Goal: Task Accomplishment & Management: Manage account settings

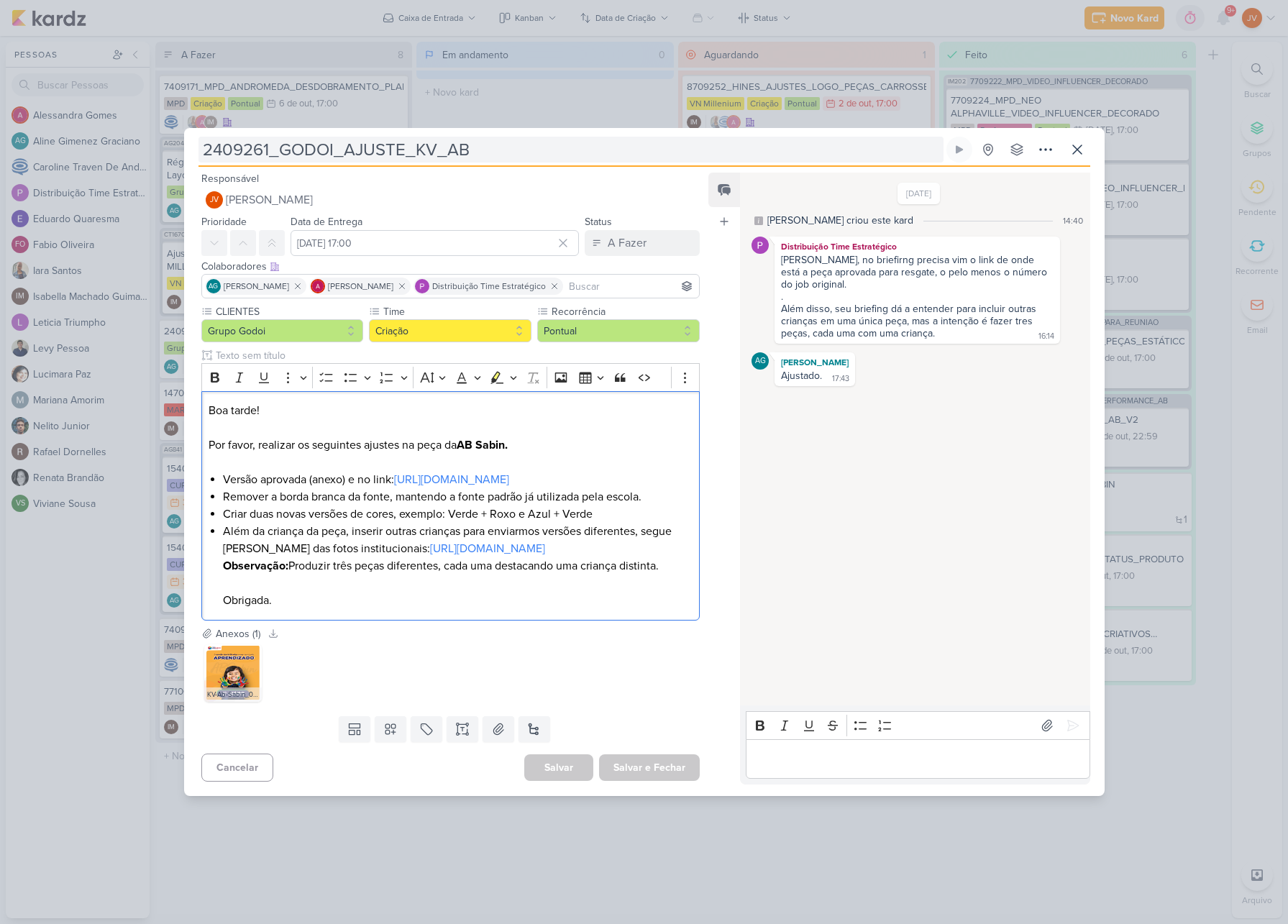
click at [420, 137] on input "2409261_GODOI_AJUSTE_KV_AB" at bounding box center [571, 149] width 745 height 26
click at [418, 137] on input "2409261_GODOI_AJUSTE_KV_AB" at bounding box center [571, 149] width 745 height 26
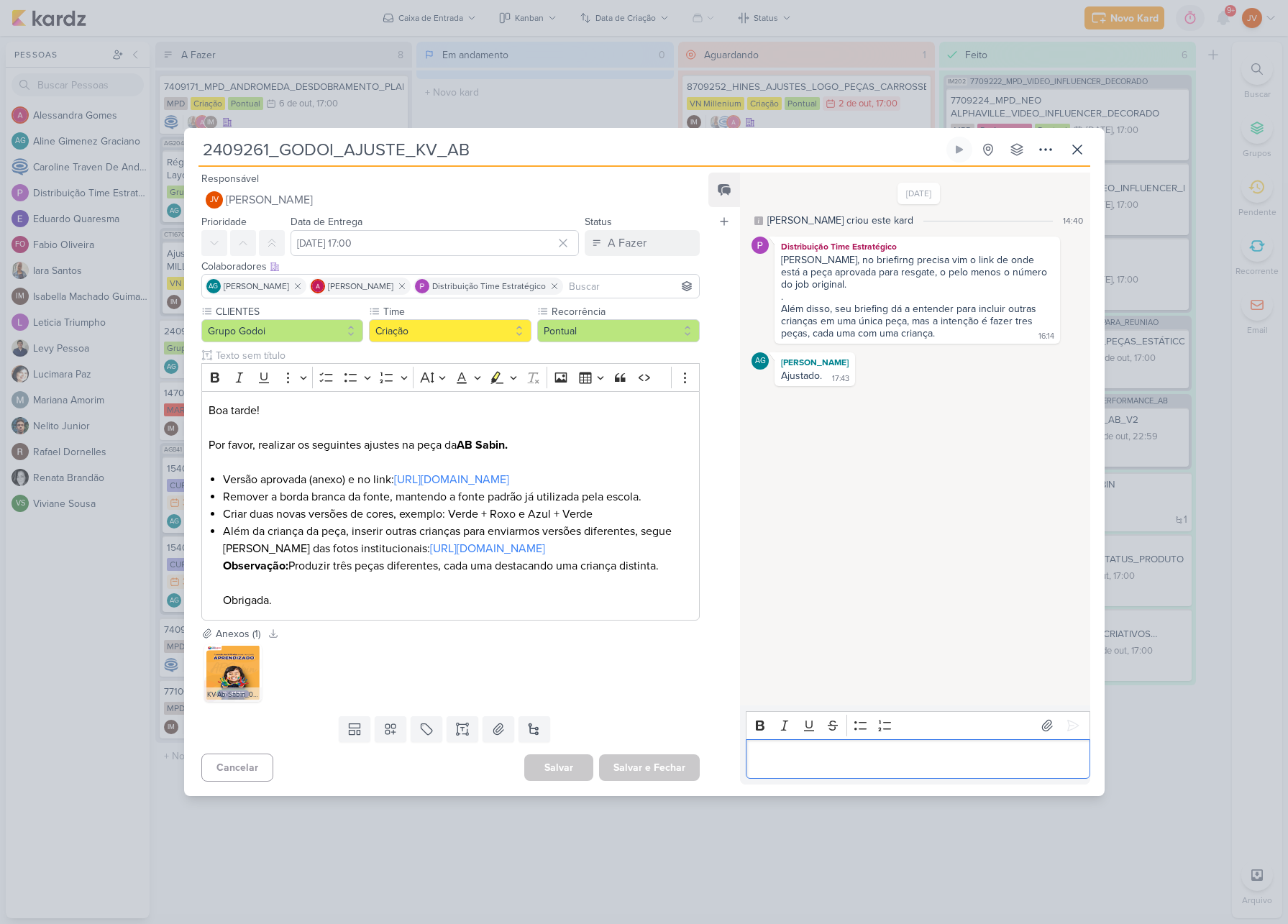
click at [785, 767] on p "Editor editing area: main" at bounding box center [918, 759] width 329 height 18
click at [1066, 718] on icon at bounding box center [1073, 726] width 15 height 15
click at [628, 234] on div "A Fazer" at bounding box center [626, 243] width 39 height 18
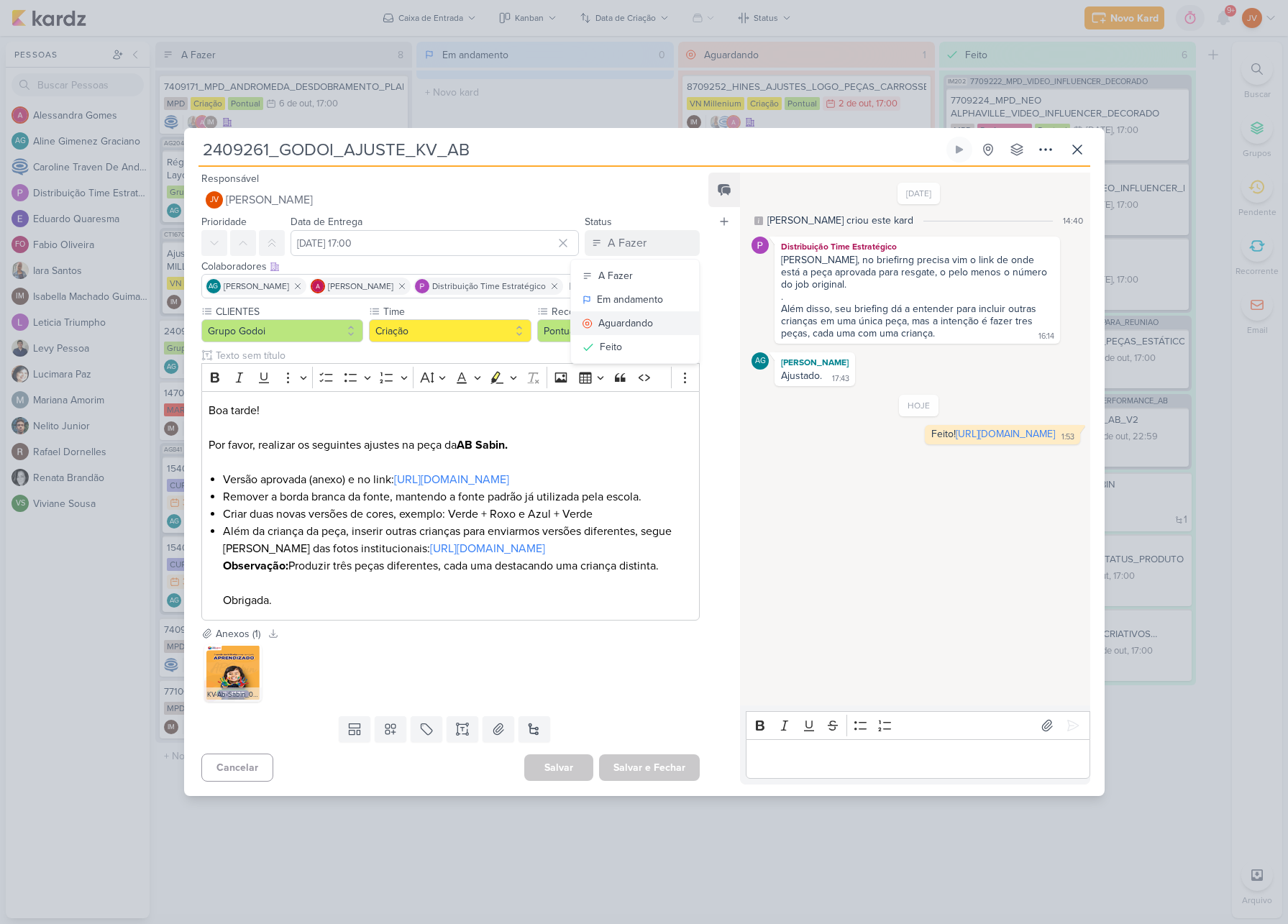
click at [615, 315] on div "Aguardando" at bounding box center [626, 323] width 55 height 15
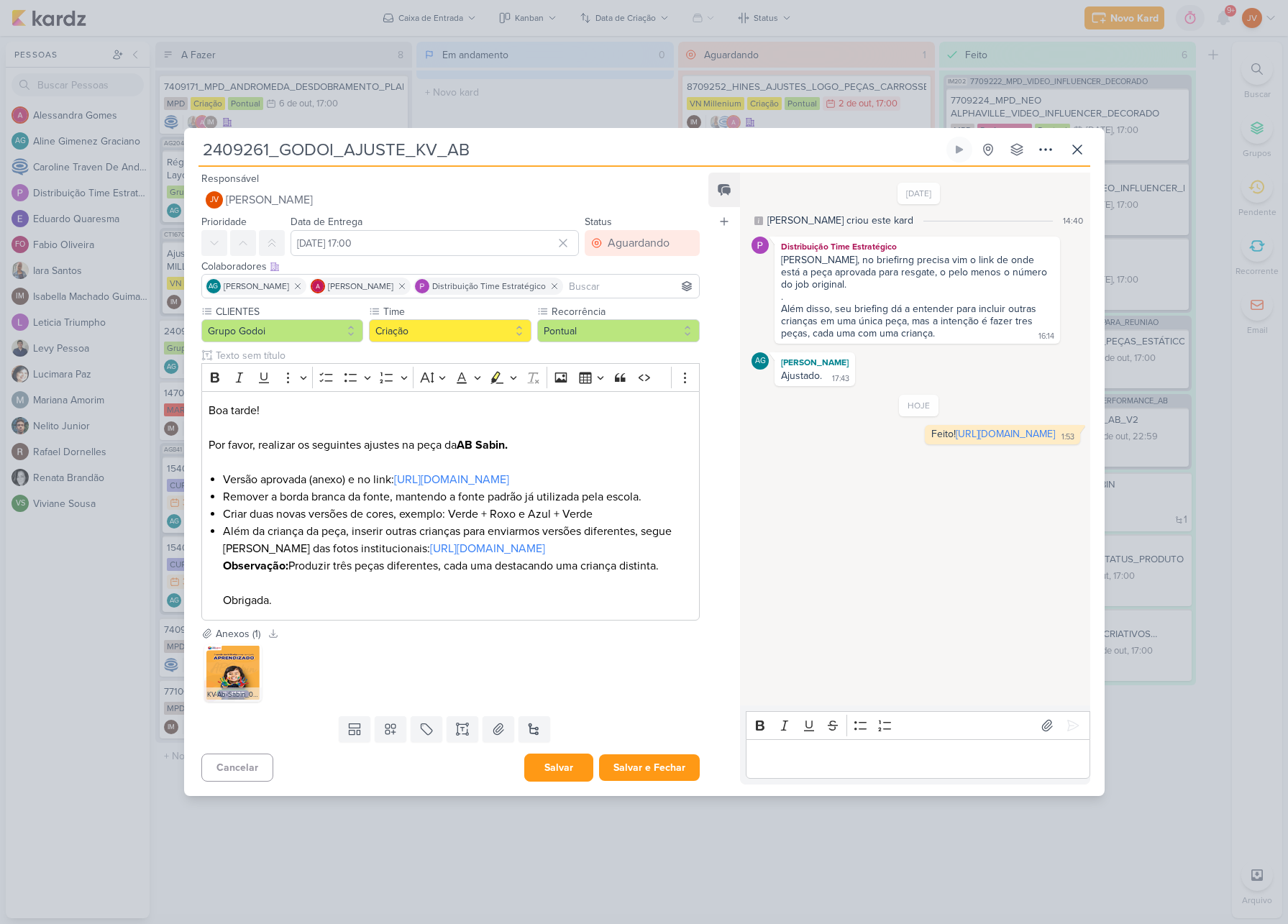
click at [564, 781] on button "Salvar" at bounding box center [558, 767] width 69 height 28
click at [1070, 141] on icon at bounding box center [1077, 150] width 18 height 18
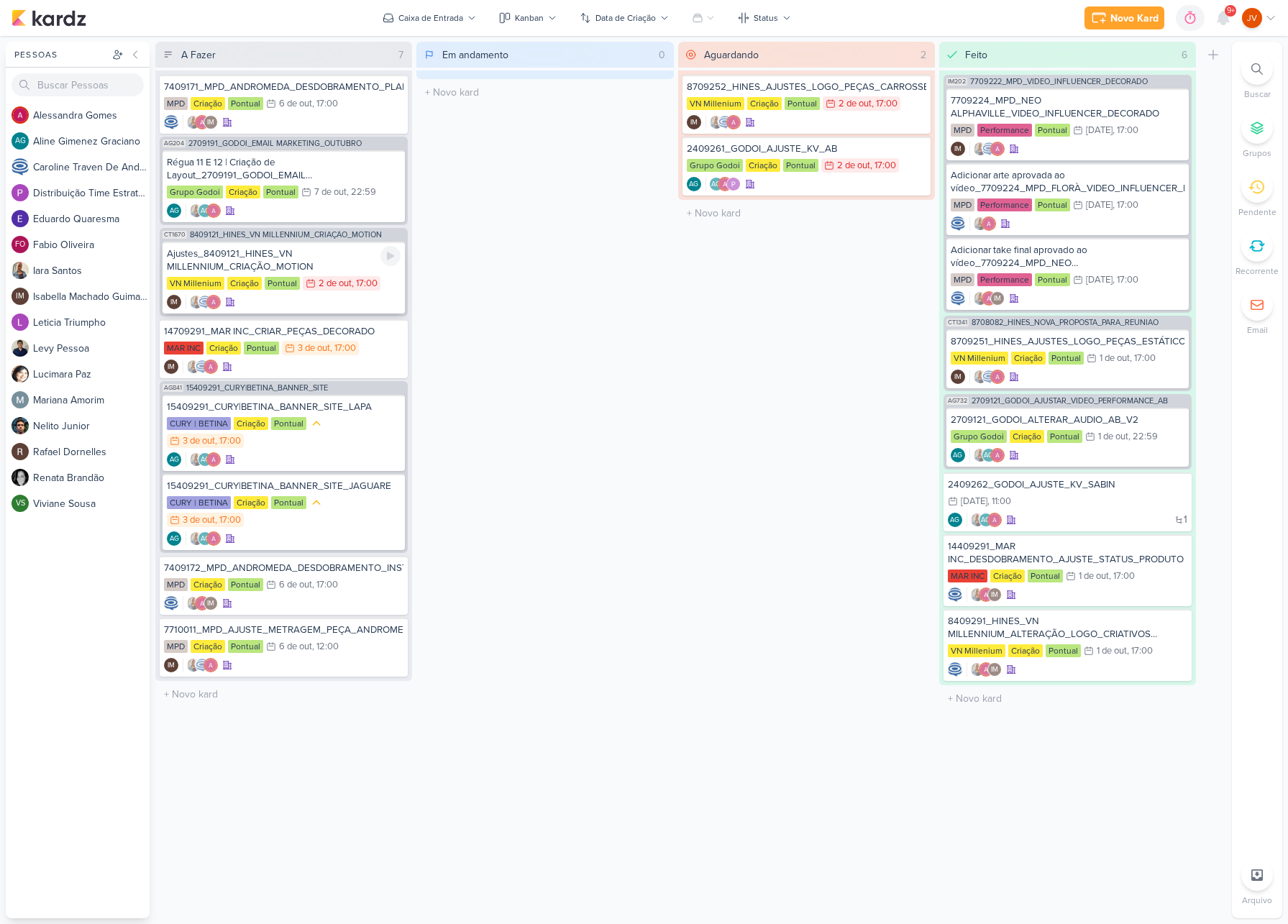
click at [318, 256] on div "Ajustes_8409121_HINES_VN MILLENNIUM_CRIAÇÃO_MOTION" at bounding box center [283, 260] width 233 height 26
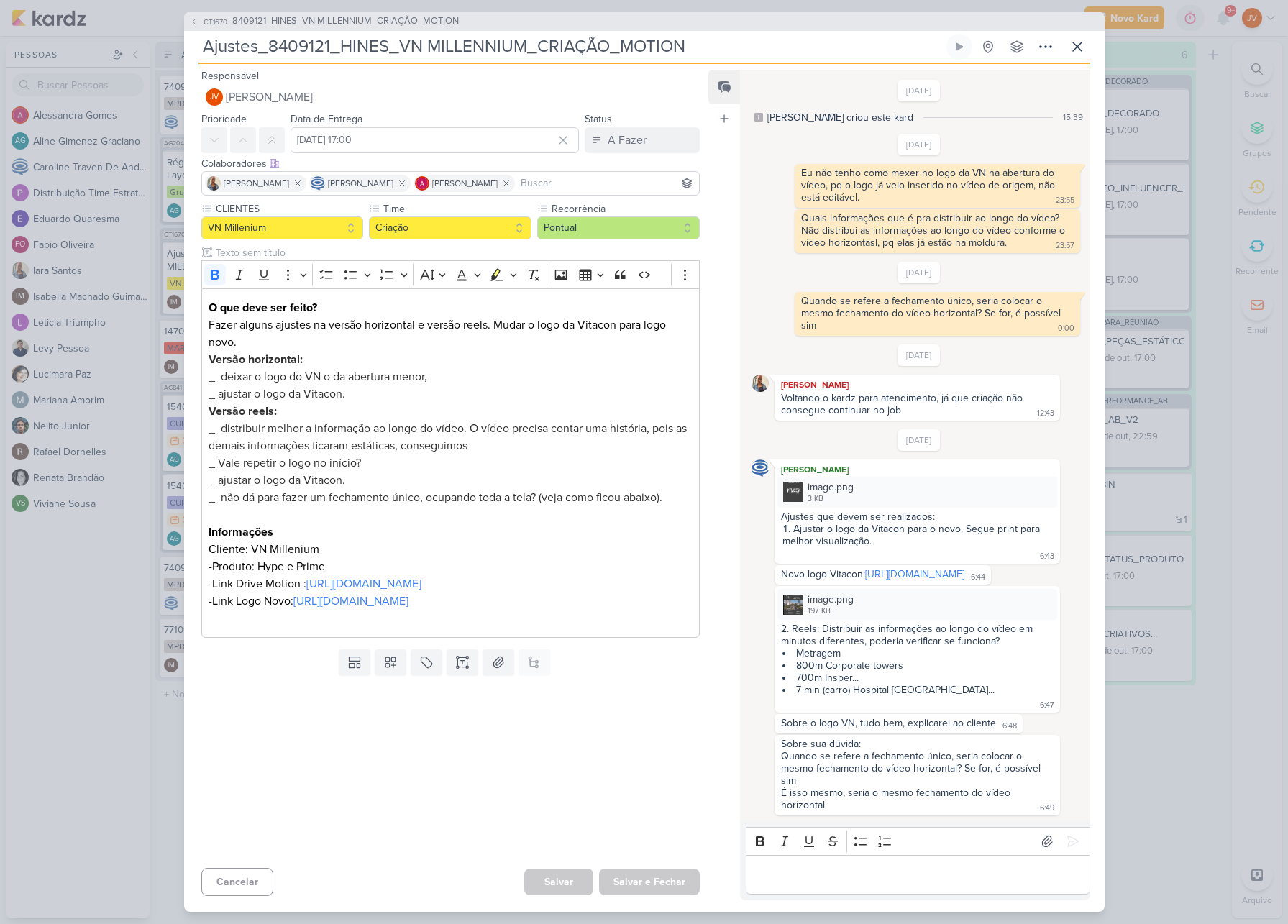
scroll to position [10, 0]
click at [793, 481] on img at bounding box center [793, 492] width 20 height 20
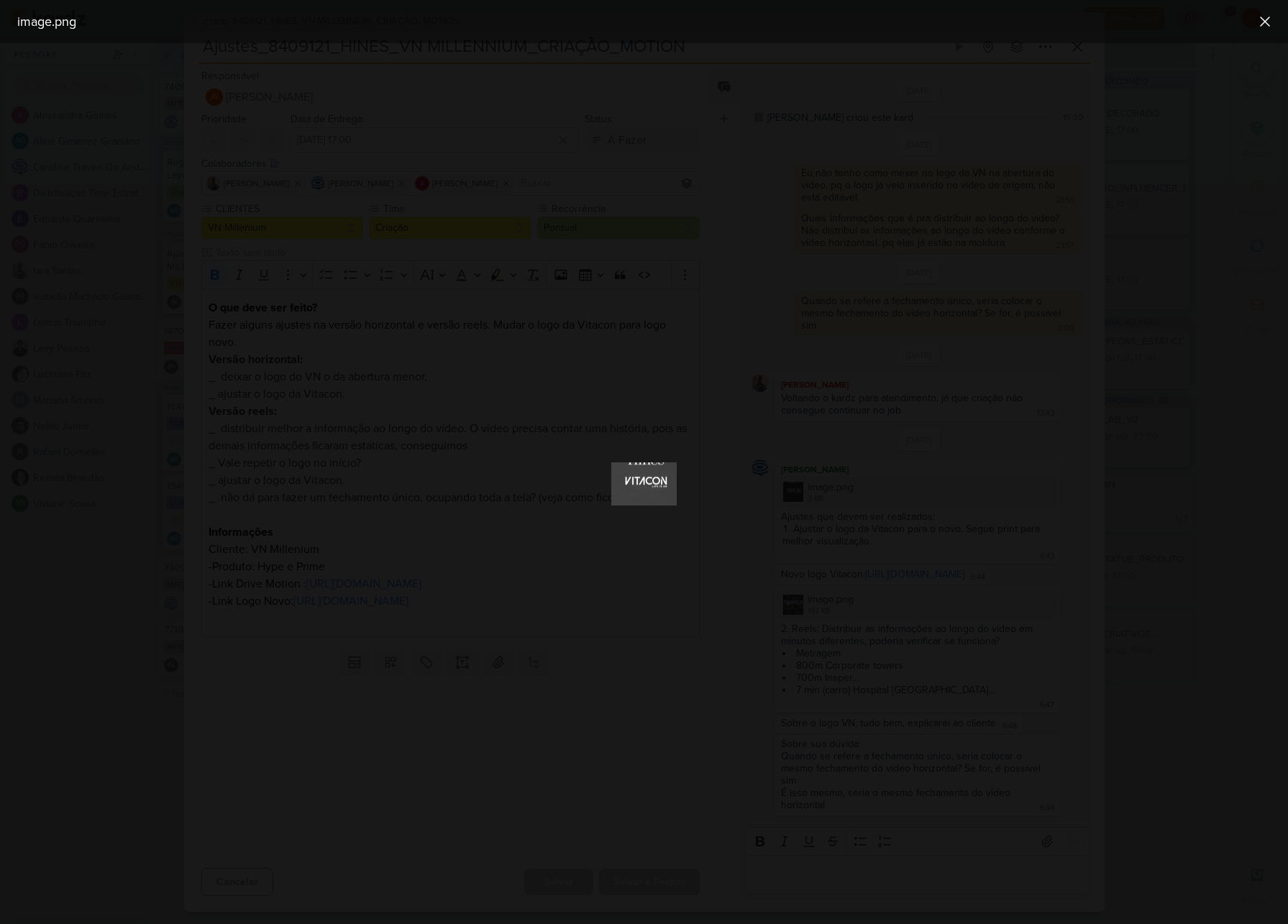
click at [1019, 546] on div at bounding box center [644, 484] width 1288 height 881
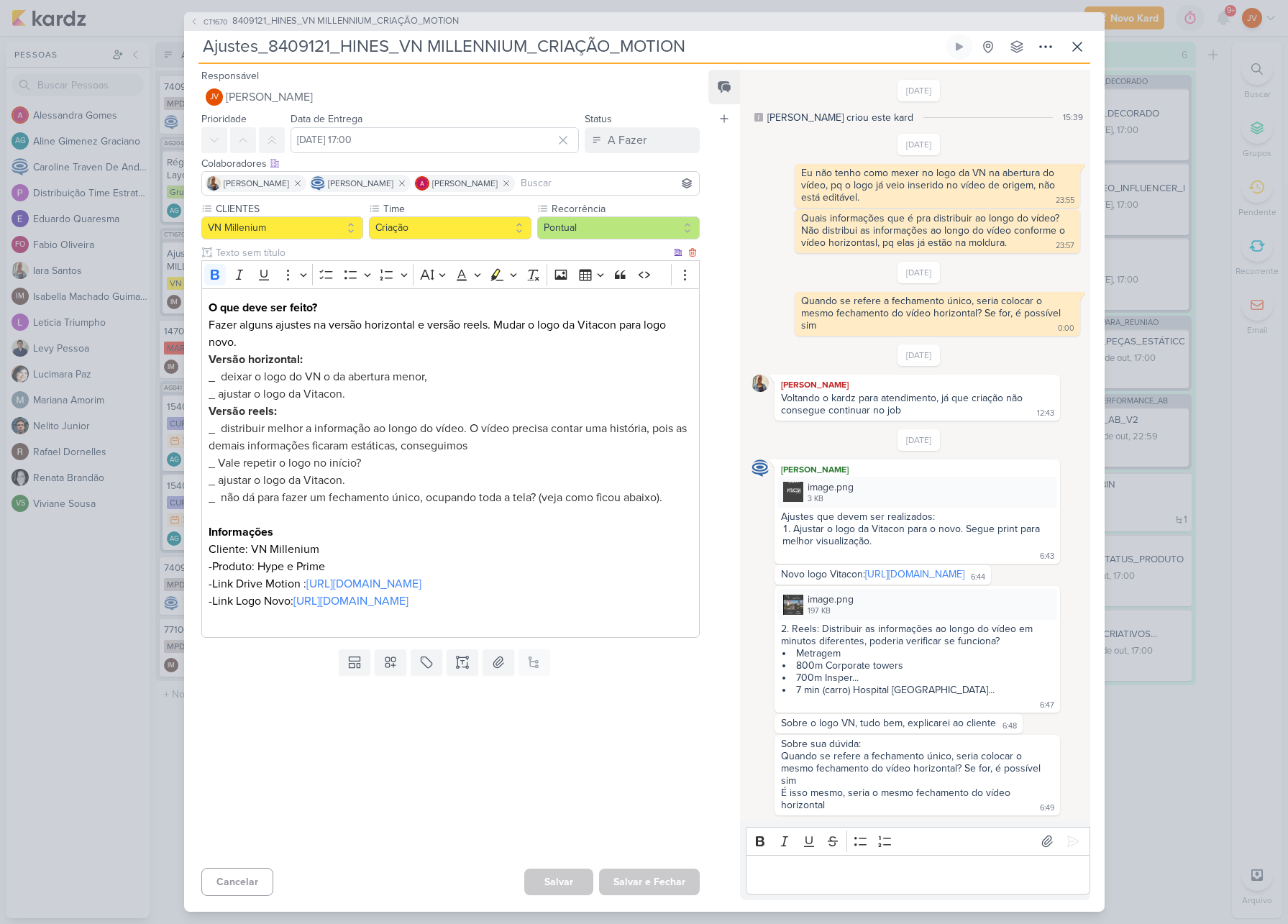
click at [380, 593] on p "-Link Drive Motion : [URL][DOMAIN_NAME]" at bounding box center [450, 584] width 483 height 18
click at [394, 591] on link "[URL][DOMAIN_NAME]" at bounding box center [364, 584] width 115 height 15
